Goal: Task Accomplishment & Management: Complete application form

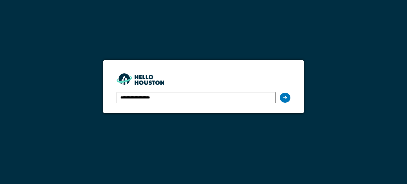
click at [284, 99] on icon at bounding box center [285, 98] width 4 height 4
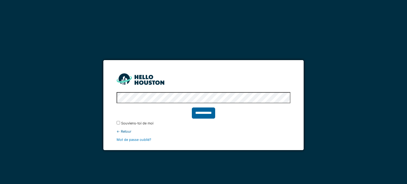
click at [207, 111] on input "**********" at bounding box center [203, 113] width 23 height 11
type input "******"
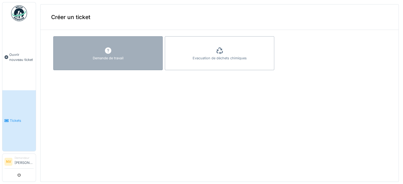
click at [106, 56] on div "Demande de travail" at bounding box center [108, 58] width 31 height 5
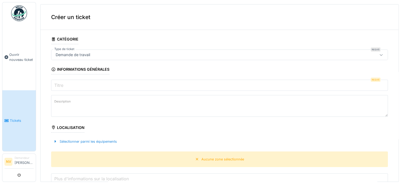
click at [91, 55] on div "Demande de travail" at bounding box center [73, 55] width 39 height 6
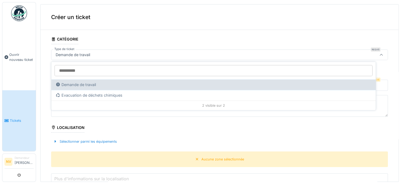
click at [86, 86] on div "Demande de travail" at bounding box center [214, 85] width 316 height 6
click at [81, 84] on div "Demande de travail" at bounding box center [214, 85] width 316 height 6
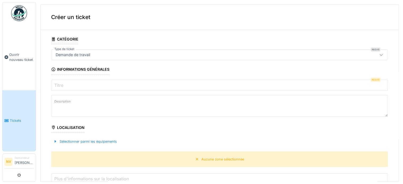
click at [77, 126] on div "Localisation" at bounding box center [67, 128] width 33 height 9
click at [72, 105] on textarea "Description" at bounding box center [219, 106] width 337 height 22
click at [72, 86] on input "Titre" at bounding box center [219, 85] width 337 height 11
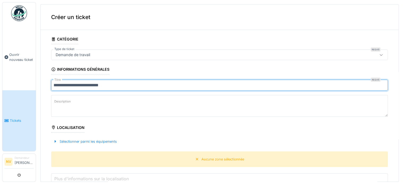
type input "**********"
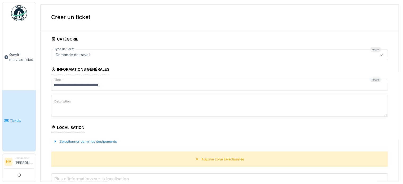
click at [88, 105] on textarea "Description" at bounding box center [219, 106] width 337 height 22
click at [312, 104] on textarea "**********" at bounding box center [219, 106] width 337 height 22
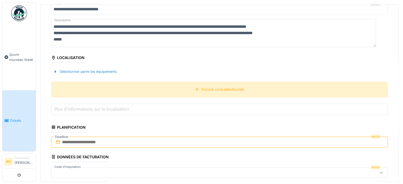
scroll to position [80, 0]
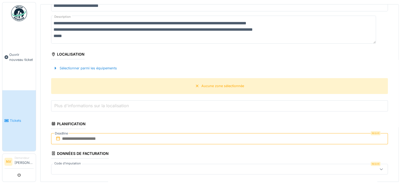
type textarea "**********"
click at [69, 54] on div "Localisation" at bounding box center [67, 54] width 33 height 9
click at [69, 82] on div "Aucune zone sélectionnée" at bounding box center [219, 86] width 337 height 16
click at [68, 104] on label "Plus d'informations sur la localisation" at bounding box center [91, 106] width 77 height 6
click at [68, 104] on input "Plus d'informations sur la localisation" at bounding box center [219, 105] width 337 height 11
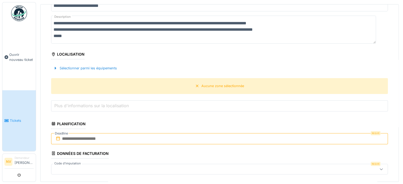
click at [68, 105] on label "Plus d'informations sur la localisation" at bounding box center [91, 106] width 77 height 6
click at [68, 105] on input "Plus d'informations sur la localisation" at bounding box center [219, 105] width 337 height 11
click at [68, 105] on label "Plus d'informations sur la localisation" at bounding box center [91, 106] width 77 height 6
click at [68, 105] on input "Plus d'informations sur la localisation" at bounding box center [219, 105] width 337 height 11
click at [68, 105] on label "Plus d'informations sur la localisation" at bounding box center [91, 106] width 77 height 6
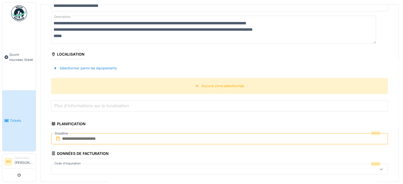
click at [68, 105] on input "Plus d'informations sur la localisation" at bounding box center [219, 105] width 337 height 11
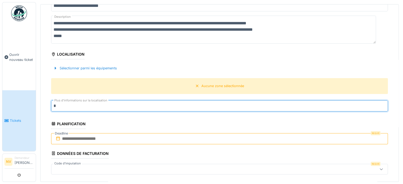
type input "**********"
click at [81, 139] on input "text" at bounding box center [219, 138] width 337 height 11
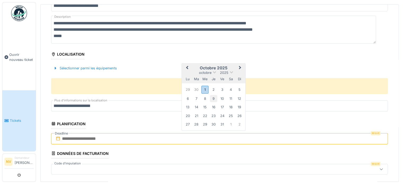
click at [213, 97] on div "9" at bounding box center [213, 98] width 7 height 7
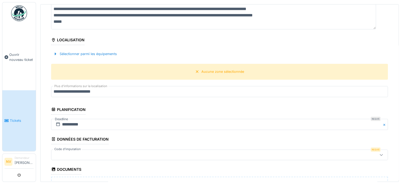
scroll to position [106, 0]
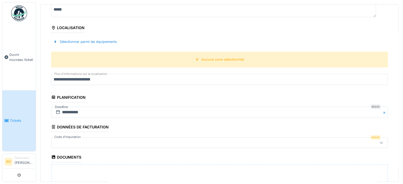
click at [64, 140] on div at bounding box center [201, 143] width 295 height 6
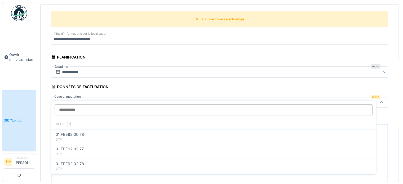
scroll to position [155, 0]
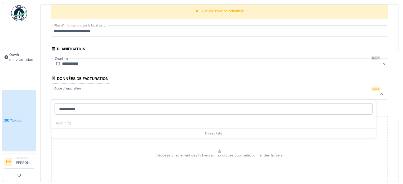
type input "**********"
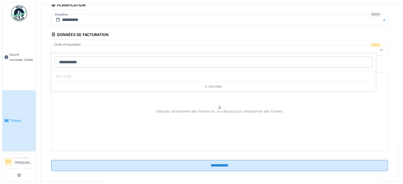
scroll to position [202, 0]
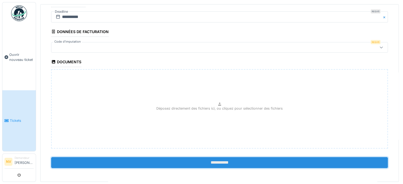
click at [214, 161] on input "**********" at bounding box center [219, 162] width 337 height 11
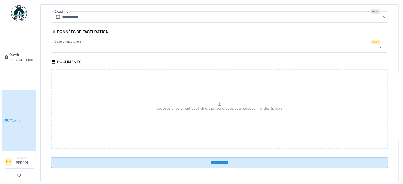
click at [63, 41] on label "Code d'imputation" at bounding box center [67, 42] width 29 height 5
click at [64, 45] on div at bounding box center [201, 48] width 295 height 6
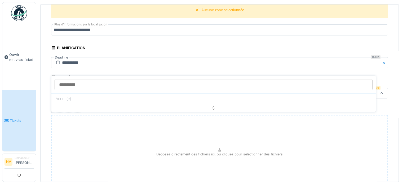
click at [64, 45] on fieldset "**********" at bounding box center [219, 49] width 337 height 340
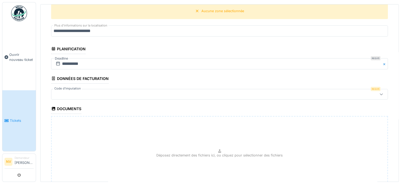
click at [63, 92] on div at bounding box center [201, 94] width 295 height 6
click at [375, 92] on div at bounding box center [381, 94] width 13 height 10
click at [62, 93] on div at bounding box center [201, 94] width 295 height 6
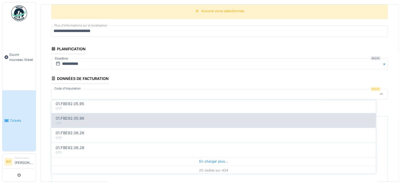
scroll to position [2, 0]
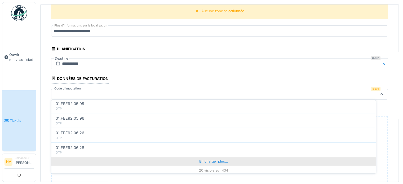
click at [217, 159] on div "En charger plus…" at bounding box center [213, 161] width 325 height 8
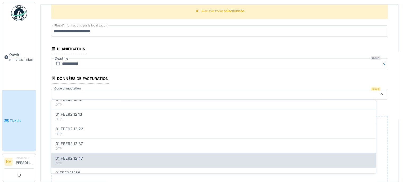
scroll to position [558, 0]
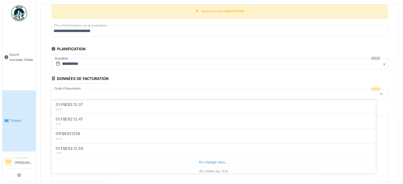
click at [72, 146] on span "01.FBE92.12.59" at bounding box center [70, 149] width 28 height 6
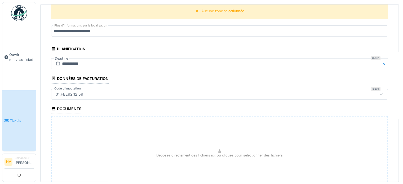
click at [60, 91] on div "01.FBE92.12.59" at bounding box center [70, 94] width 32 height 6
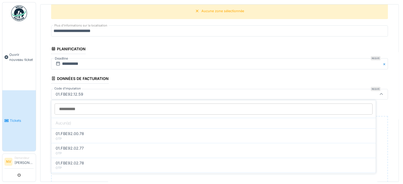
click at [59, 92] on div "01.FBE92.12.59" at bounding box center [70, 94] width 32 height 6
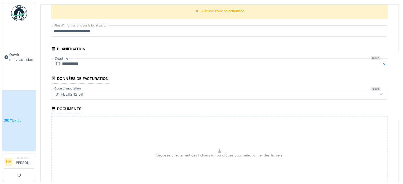
click at [59, 93] on div "01.FBE92.12.59" at bounding box center [70, 94] width 32 height 6
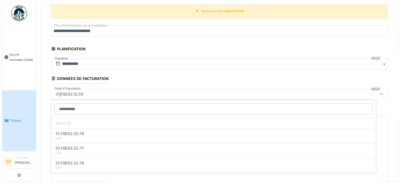
click at [59, 93] on div "01.FBE92.12.59" at bounding box center [70, 94] width 32 height 6
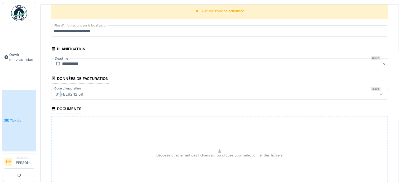
click at [59, 92] on div "01.FBE92.12.59" at bounding box center [70, 94] width 32 height 6
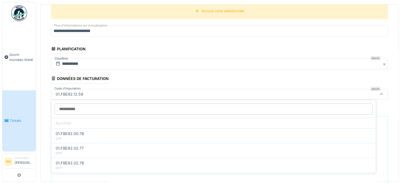
click at [58, 93] on div "01.FBE92.12.59" at bounding box center [70, 94] width 32 height 6
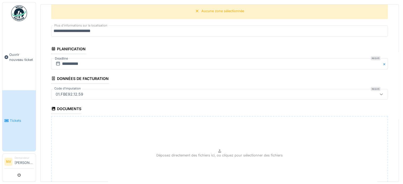
click at [59, 93] on div "01.FBE92.12.59" at bounding box center [70, 94] width 32 height 6
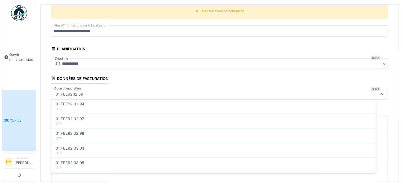
scroll to position [265, 0]
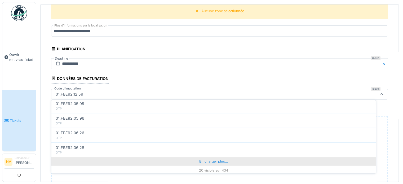
click at [212, 160] on div "En charger plus…" at bounding box center [213, 161] width 325 height 8
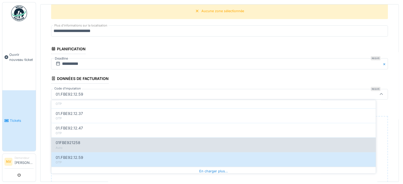
scroll to position [558, 0]
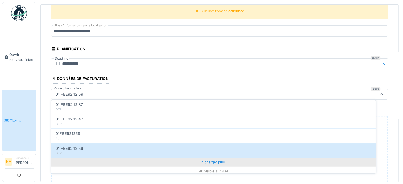
click at [214, 161] on div "En charger plus…" at bounding box center [213, 162] width 325 height 8
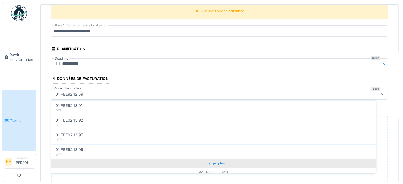
click at [213, 159] on div "En charger plus…" at bounding box center [213, 163] width 325 height 8
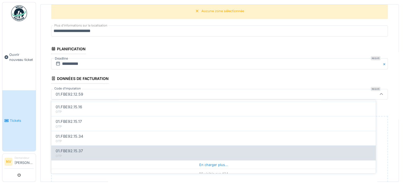
click at [215, 160] on div "En charger plus…" at bounding box center [213, 164] width 325 height 8
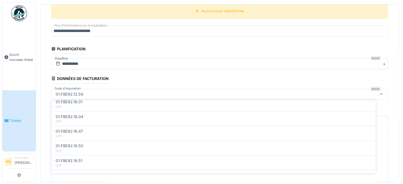
scroll to position [1436, 0]
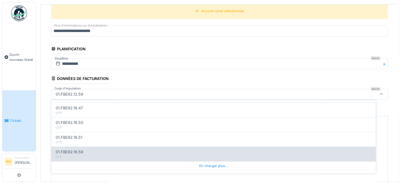
click at [209, 161] on div "En charger plus…" at bounding box center [213, 165] width 325 height 8
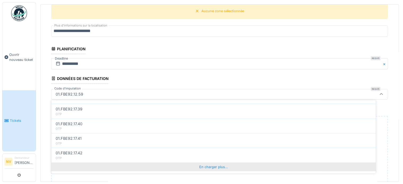
click at [212, 163] on div "En charger plus…" at bounding box center [213, 167] width 325 height 8
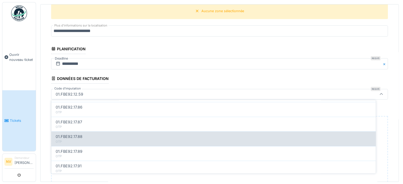
scroll to position [2022, 0]
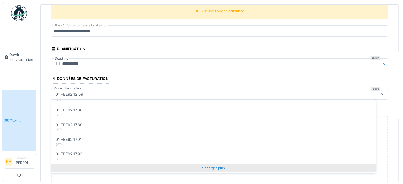
click at [215, 164] on div "En charger plus…" at bounding box center [213, 168] width 325 height 8
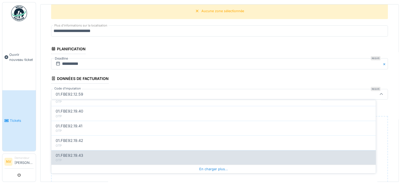
click at [215, 165] on div "En charger plus…" at bounding box center [213, 169] width 325 height 8
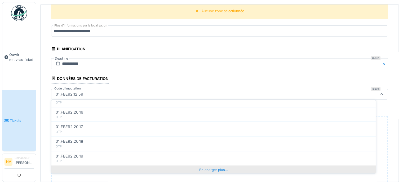
click at [215, 166] on div "En charger plus…" at bounding box center [213, 170] width 325 height 8
click at [215, 167] on div "En charger plus…" at bounding box center [213, 171] width 325 height 8
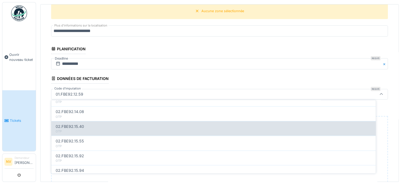
scroll to position [3055, 0]
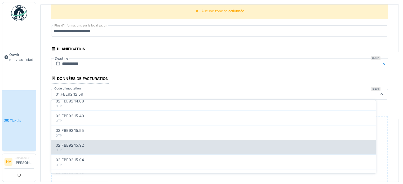
click at [80, 142] on span "02.FBE92.15.92" at bounding box center [70, 145] width 28 height 6
type input "***"
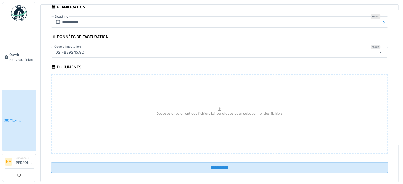
scroll to position [202, 0]
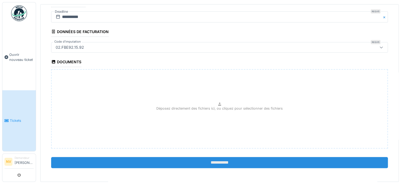
click at [213, 161] on input "**********" at bounding box center [219, 162] width 337 height 11
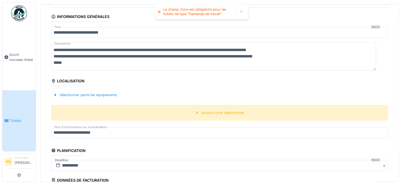
scroll to position [69, 0]
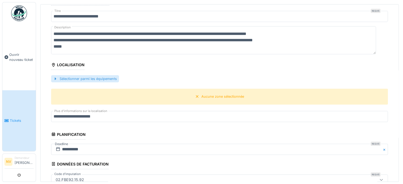
click at [105, 76] on div "Sélectionner parmi les équipements" at bounding box center [85, 78] width 68 height 7
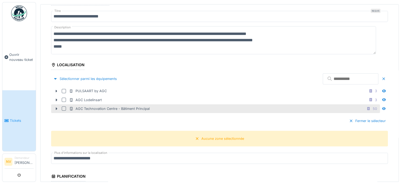
click at [86, 106] on div "AGC Technovation Centre - Bâtiment Principal" at bounding box center [109, 108] width 81 height 5
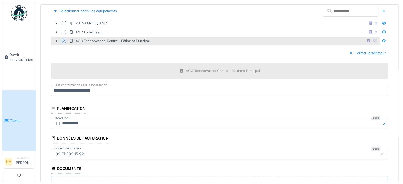
scroll to position [243, 0]
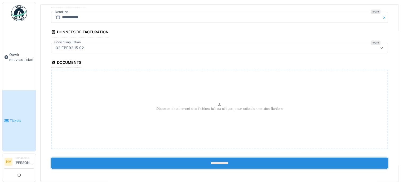
click at [221, 164] on input "**********" at bounding box center [219, 163] width 337 height 11
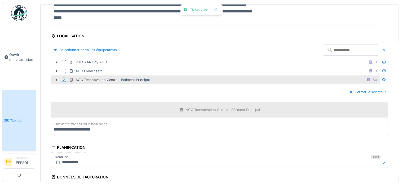
scroll to position [106, 0]
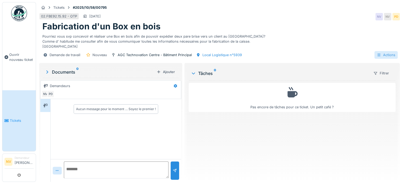
click at [378, 56] on icon at bounding box center [379, 55] width 3 height 3
click at [336, 51] on div "Demande de travail Nouveau AGC Technovation Centre - Bâtiment Principal Local L…" at bounding box center [219, 55] width 361 height 12
